Goal: Information Seeking & Learning: Learn about a topic

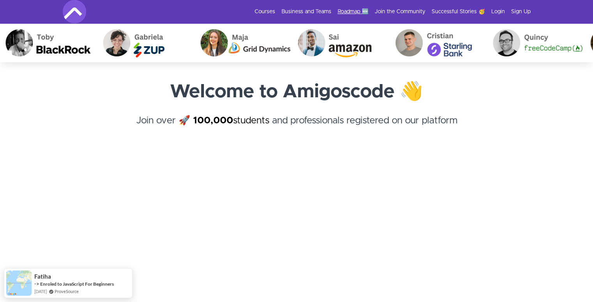
click at [356, 10] on link "Roadmap 🆕" at bounding box center [352, 12] width 31 height 8
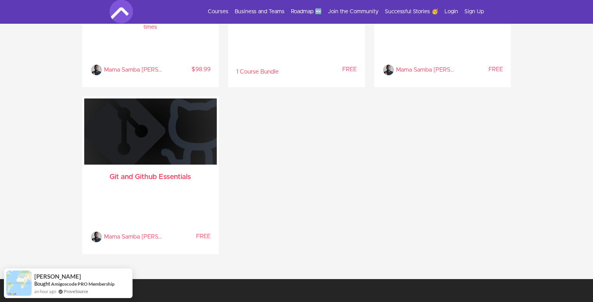
scroll to position [1936, 0]
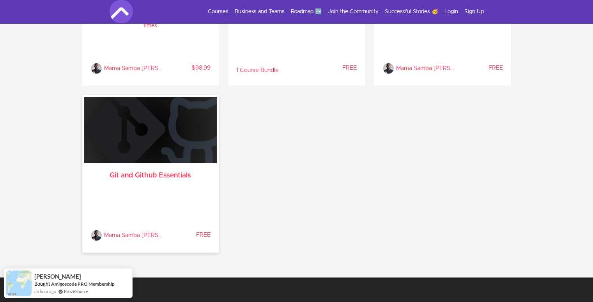
click at [151, 173] on h3 "Git and Github Essentials" at bounding box center [150, 176] width 120 height 6
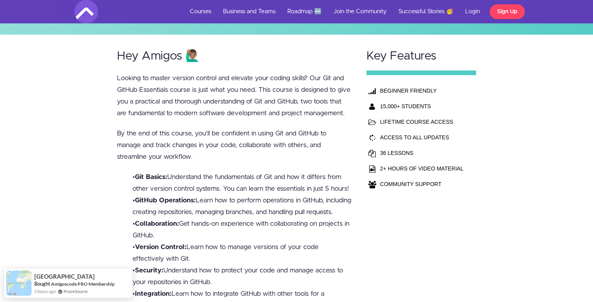
scroll to position [143, 0]
